Goal: Task Accomplishment & Management: Use online tool/utility

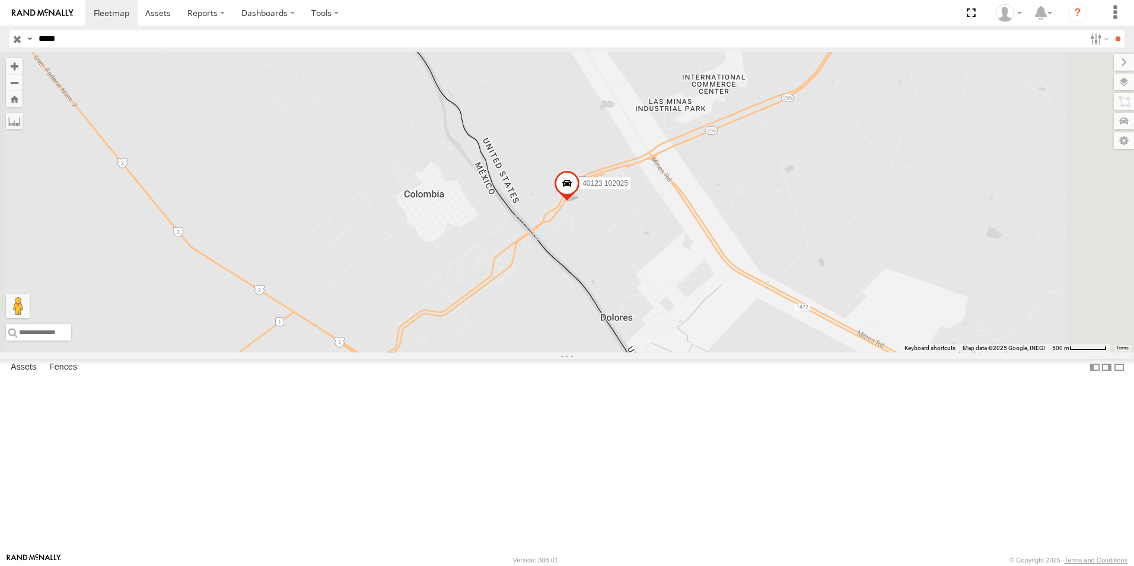
drag, startPoint x: 86, startPoint y: 39, endPoint x: -2, endPoint y: 70, distance: 93.6
click at [0, 70] on html at bounding box center [567, 283] width 1134 height 566
click at [1111, 30] on input "**" at bounding box center [1118, 38] width 14 height 17
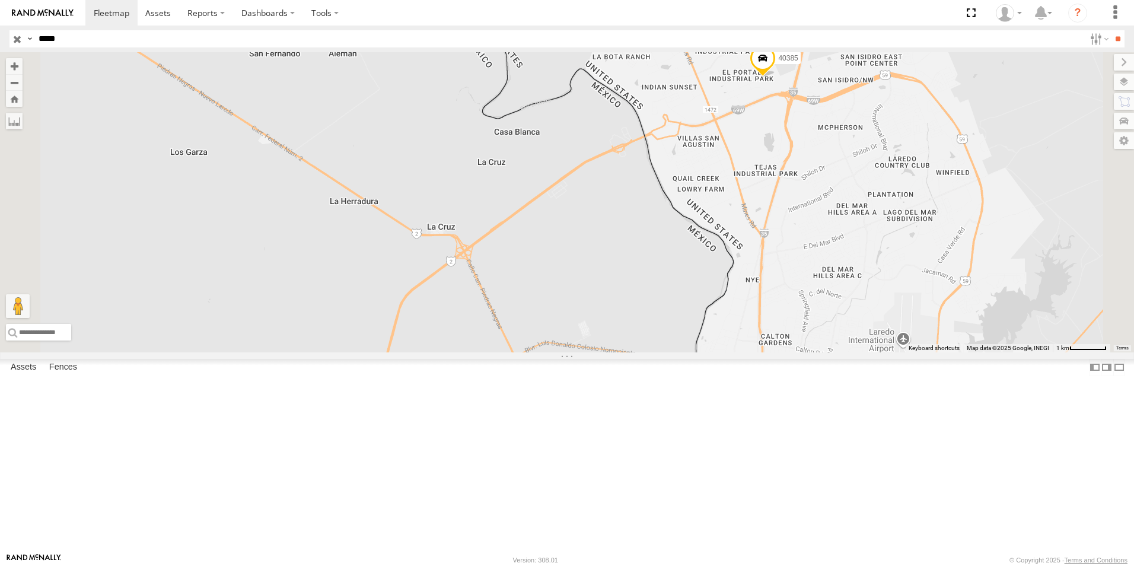
drag, startPoint x: 962, startPoint y: 157, endPoint x: 942, endPoint y: 290, distance: 134.3
click at [942, 290] on div "40385" at bounding box center [567, 202] width 1134 height 300
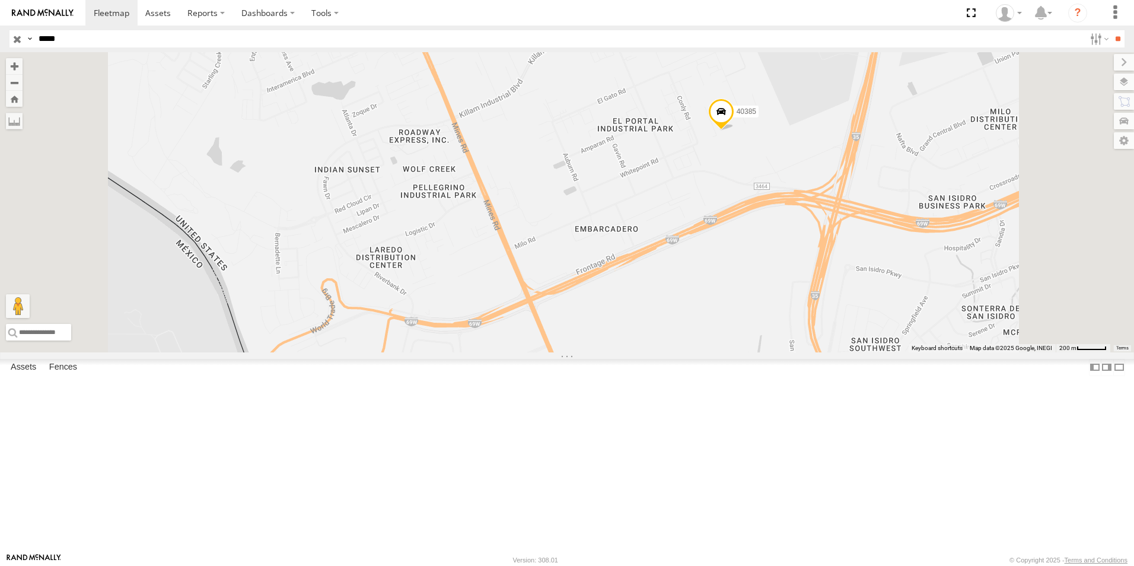
click at [756, 116] on span "40385" at bounding box center [747, 111] width 20 height 8
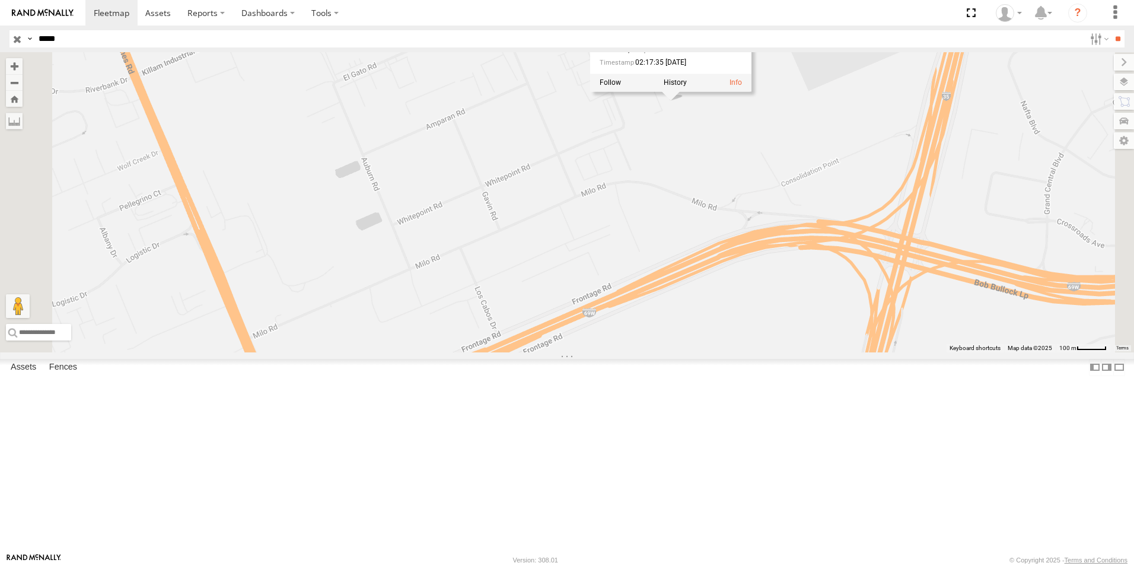
click at [886, 212] on div "40385 40385 All Assets [PERSON_NAME] Laredo 27.61233 , -99.50276 0 02:17:35 [DA…" at bounding box center [567, 202] width 1134 height 300
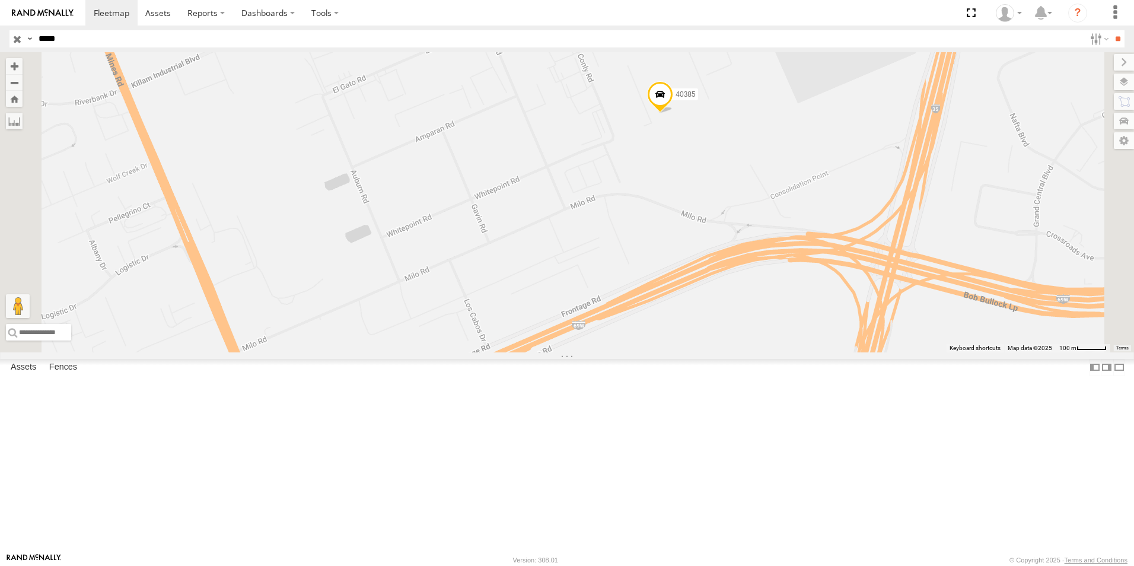
click at [695, 98] on span "40385" at bounding box center [686, 94] width 20 height 8
click at [857, 236] on div "40385 40385 All Assets [PERSON_NAME] Laredo 27.61233 , -99.50276 0 02:17:35 [DA…" at bounding box center [567, 202] width 1134 height 300
drag, startPoint x: 72, startPoint y: 40, endPoint x: 50, endPoint y: 62, distance: 31.5
click at [50, 62] on body at bounding box center [567, 283] width 1134 height 566
type input "*****"
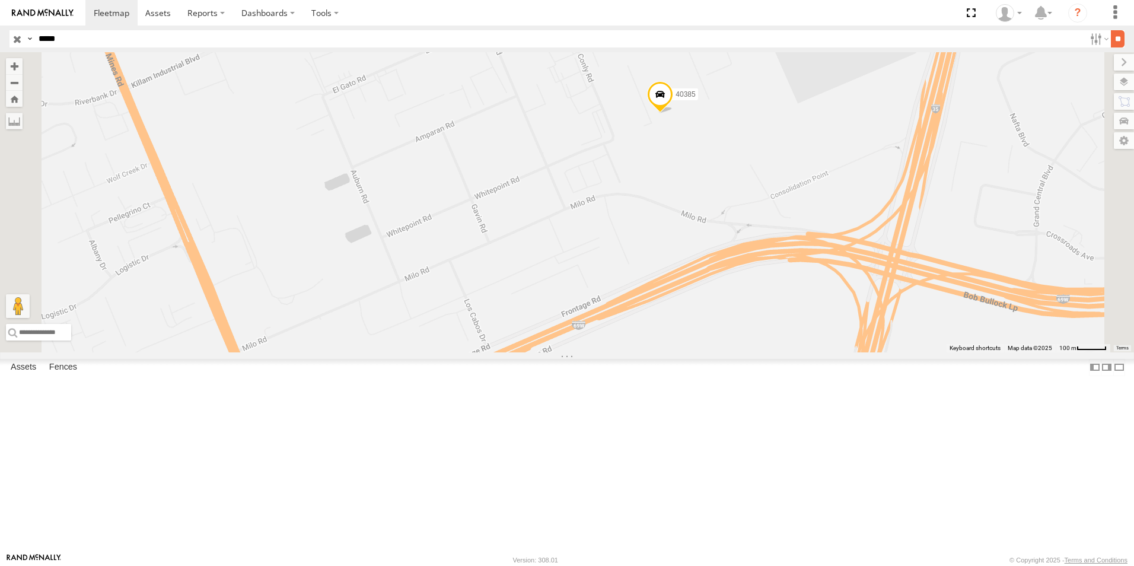
click at [1114, 39] on input "**" at bounding box center [1118, 38] width 14 height 17
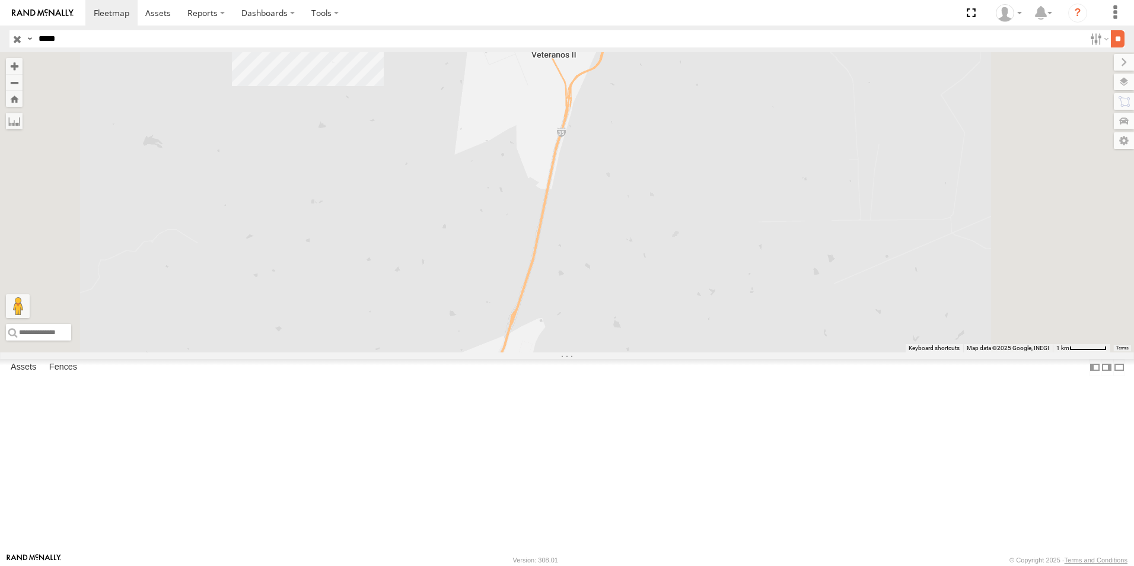
click at [1116, 39] on input "**" at bounding box center [1118, 38] width 14 height 17
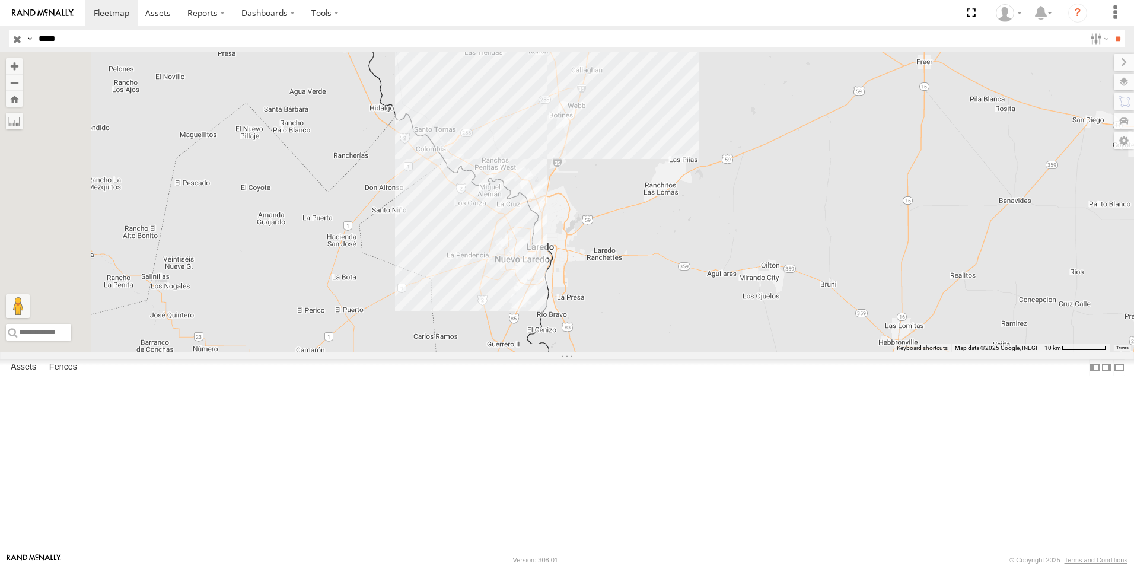
drag, startPoint x: 569, startPoint y: 273, endPoint x: 743, endPoint y: 249, distance: 175.5
click at [745, 256] on div at bounding box center [567, 202] width 1134 height 300
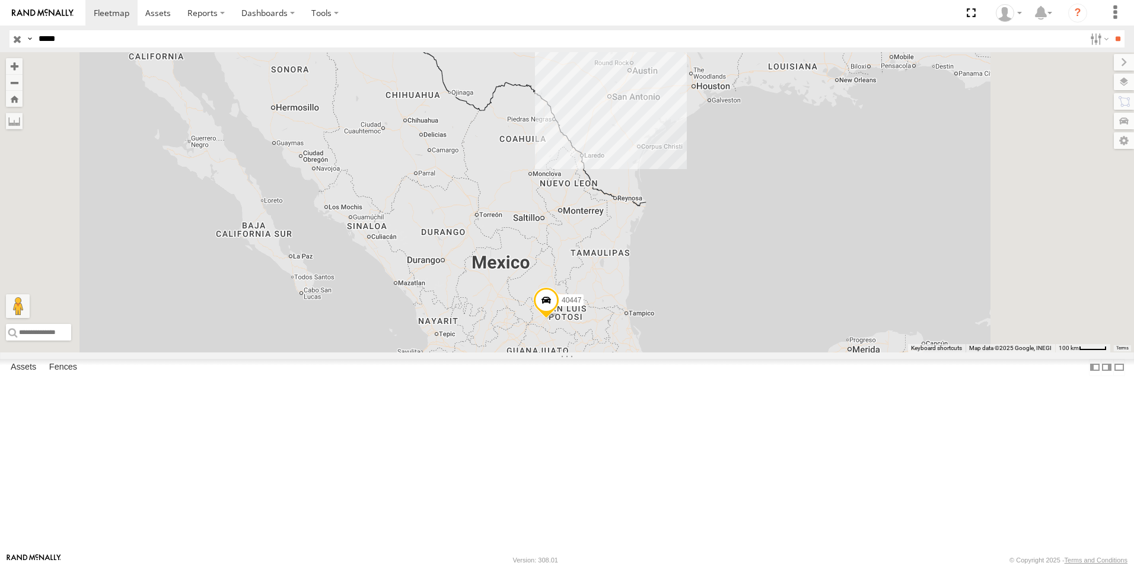
click at [581, 304] on span "40447" at bounding box center [572, 300] width 20 height 8
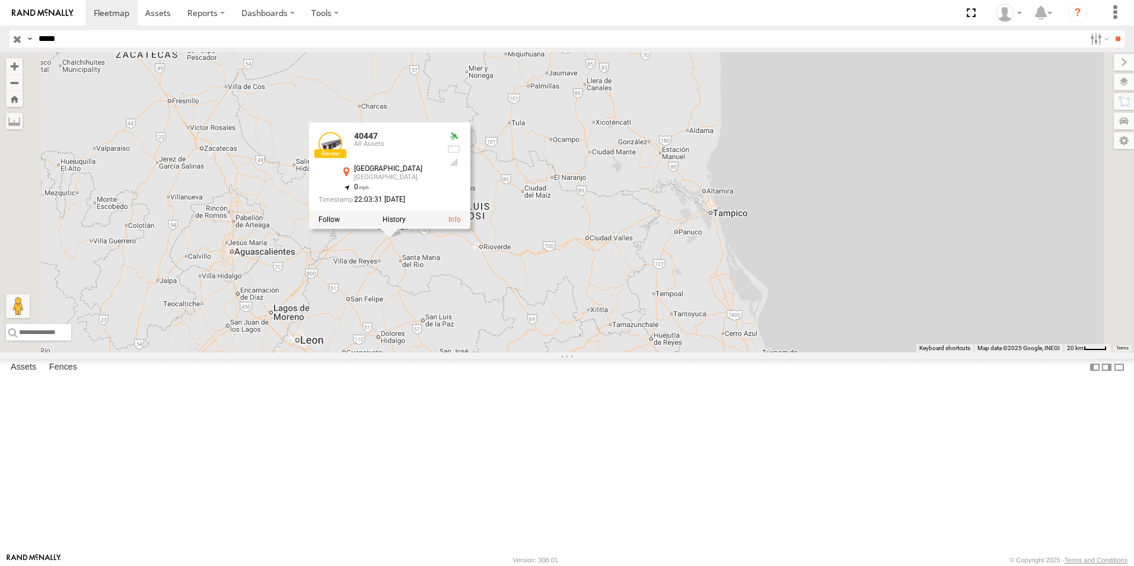
drag, startPoint x: 604, startPoint y: 368, endPoint x: 877, endPoint y: 349, distance: 274.1
click at [877, 349] on div "40447 40447 All Assets [GEOGRAPHIC_DATA] [GEOGRAPHIC_DATA] 22.00468 , -100.8324…" at bounding box center [567, 202] width 1134 height 300
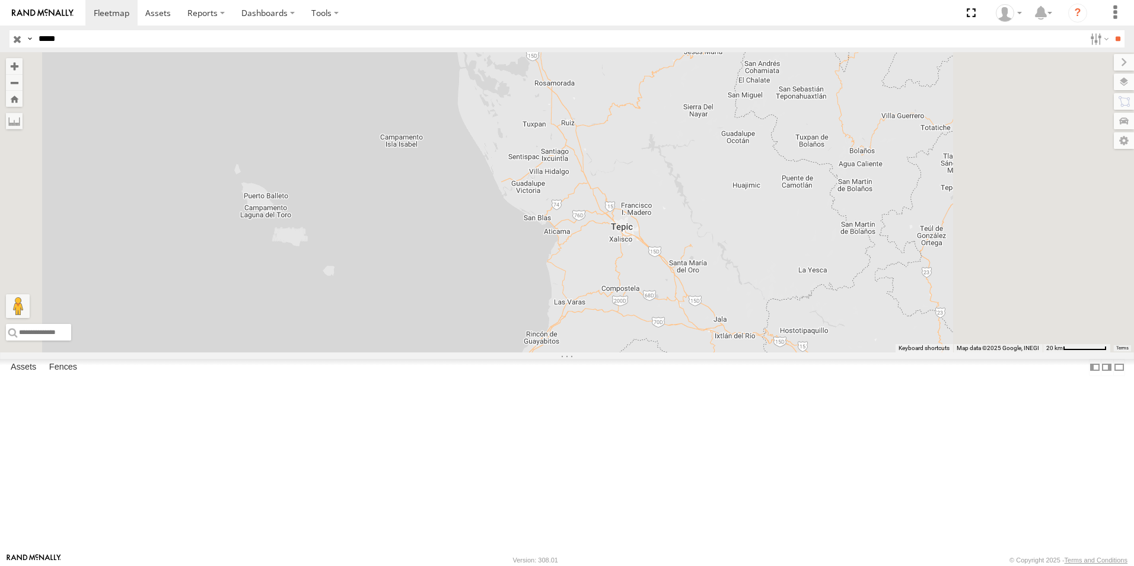
drag, startPoint x: 676, startPoint y: 324, endPoint x: 516, endPoint y: 300, distance: 161.9
click at [577, 303] on div "40447 40447 All Assets [GEOGRAPHIC_DATA] [GEOGRAPHIC_DATA] 22.00468 , -100.8324…" at bounding box center [567, 202] width 1134 height 300
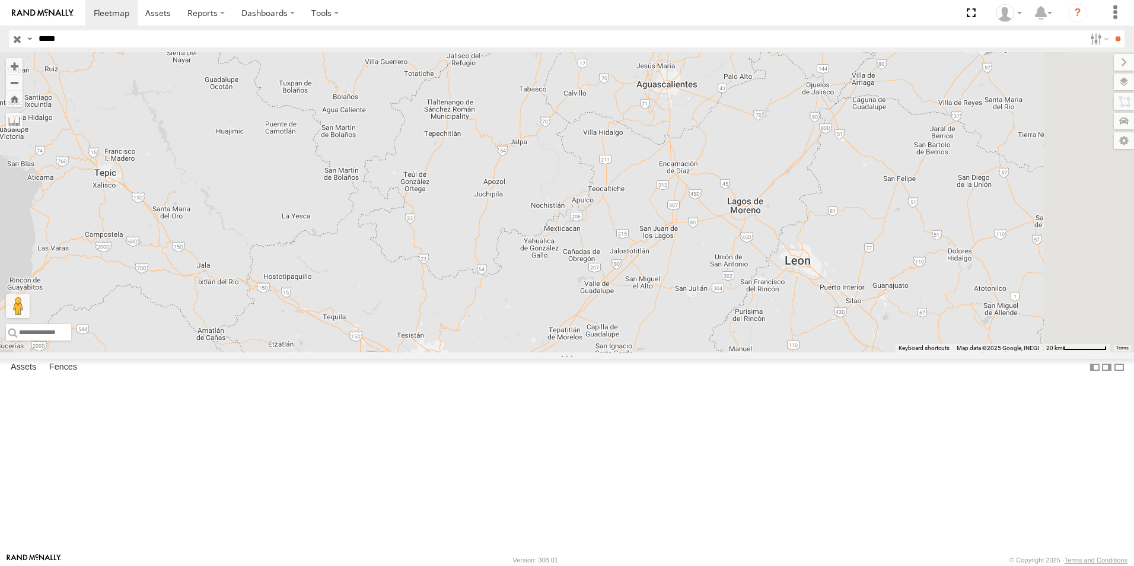
drag, startPoint x: 716, startPoint y: 303, endPoint x: 501, endPoint y: 332, distance: 217.4
click at [537, 316] on div "40447 40447 All Assets [GEOGRAPHIC_DATA] [GEOGRAPHIC_DATA] 22.00468 , -100.8324…" at bounding box center [567, 202] width 1134 height 300
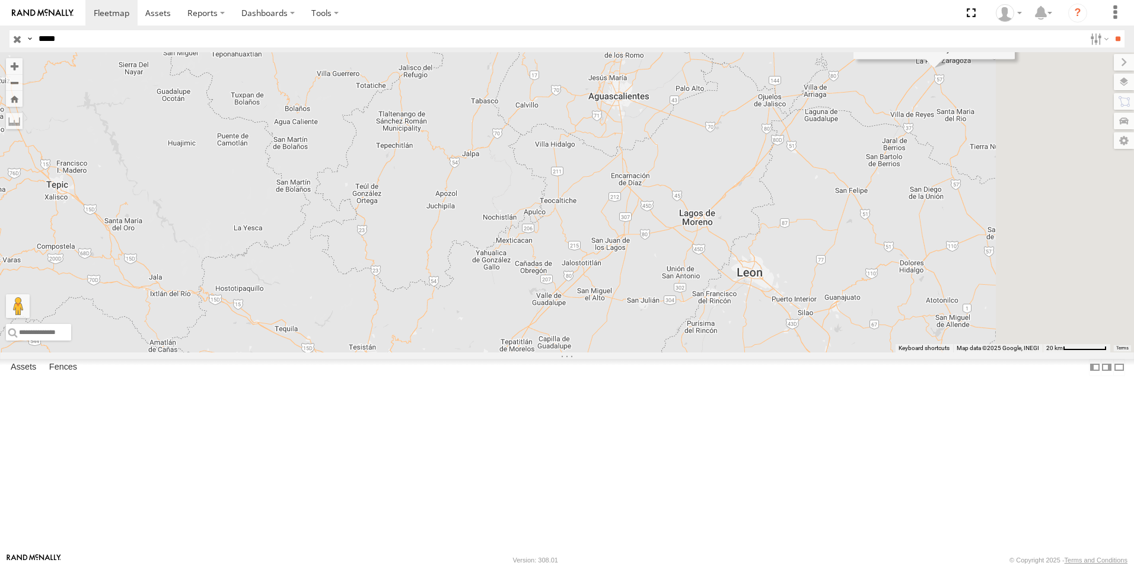
drag, startPoint x: 945, startPoint y: 313, endPoint x: 682, endPoint y: 339, distance: 264.1
click at [698, 339] on div "40447 40447 All Assets [GEOGRAPHIC_DATA] [GEOGRAPHIC_DATA] 22.00468 , -100.8324…" at bounding box center [567, 202] width 1134 height 300
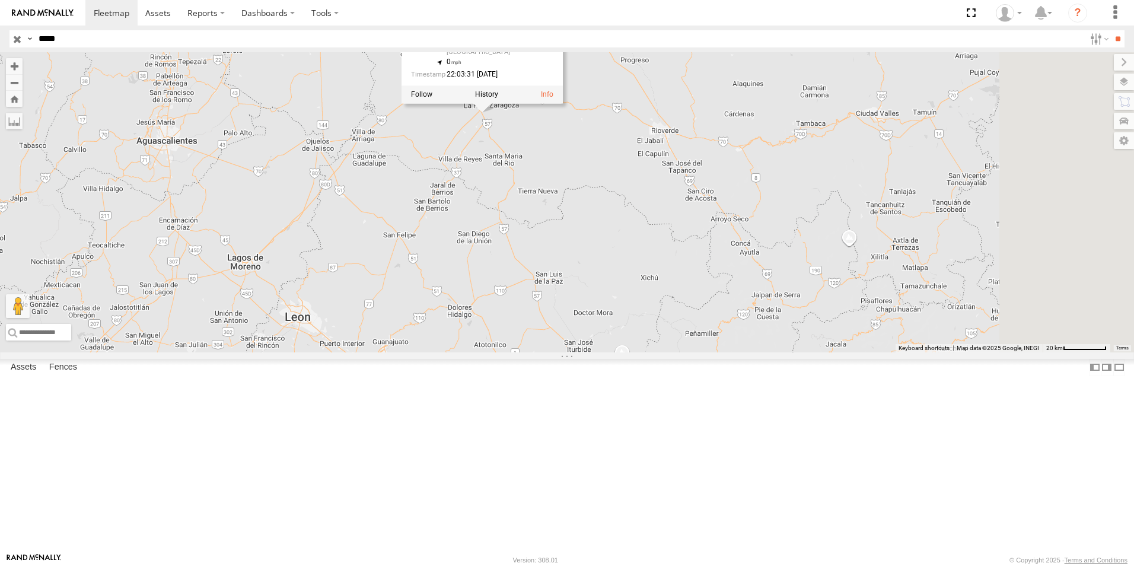
drag, startPoint x: 774, startPoint y: 263, endPoint x: 809, endPoint y: 292, distance: 45.1
click at [809, 292] on div "40447 40447 All Assets [GEOGRAPHIC_DATA] [GEOGRAPHIC_DATA] 22.00468 , -100.8324…" at bounding box center [567, 202] width 1134 height 300
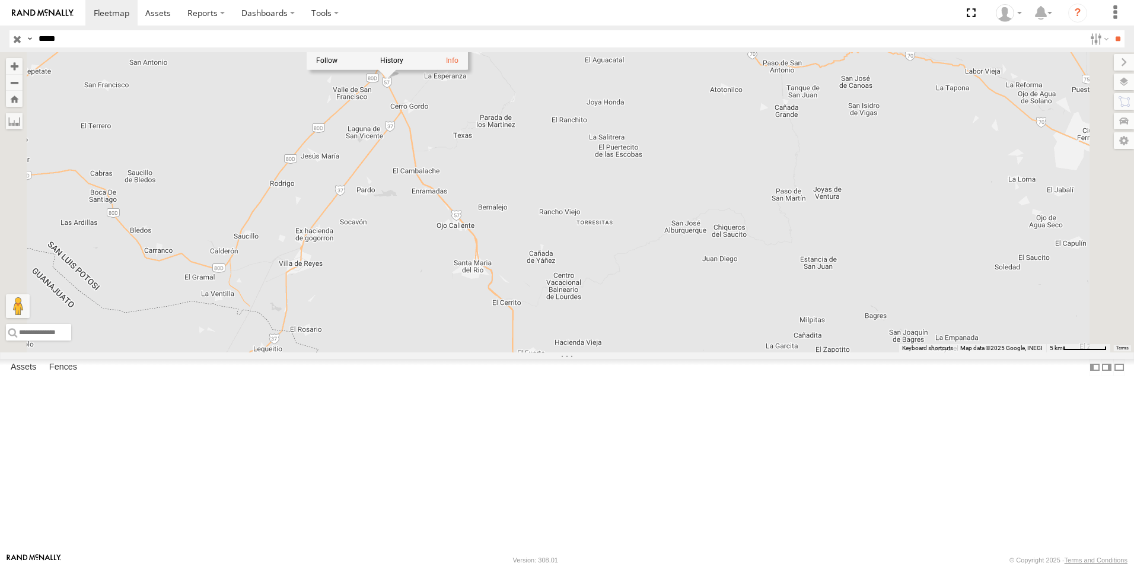
click at [598, 232] on div "40447 40447 All Assets [GEOGRAPHIC_DATA] [GEOGRAPHIC_DATA] 22.00468 , -100.8324…" at bounding box center [567, 202] width 1134 height 300
